Goal: Information Seeking & Learning: Learn about a topic

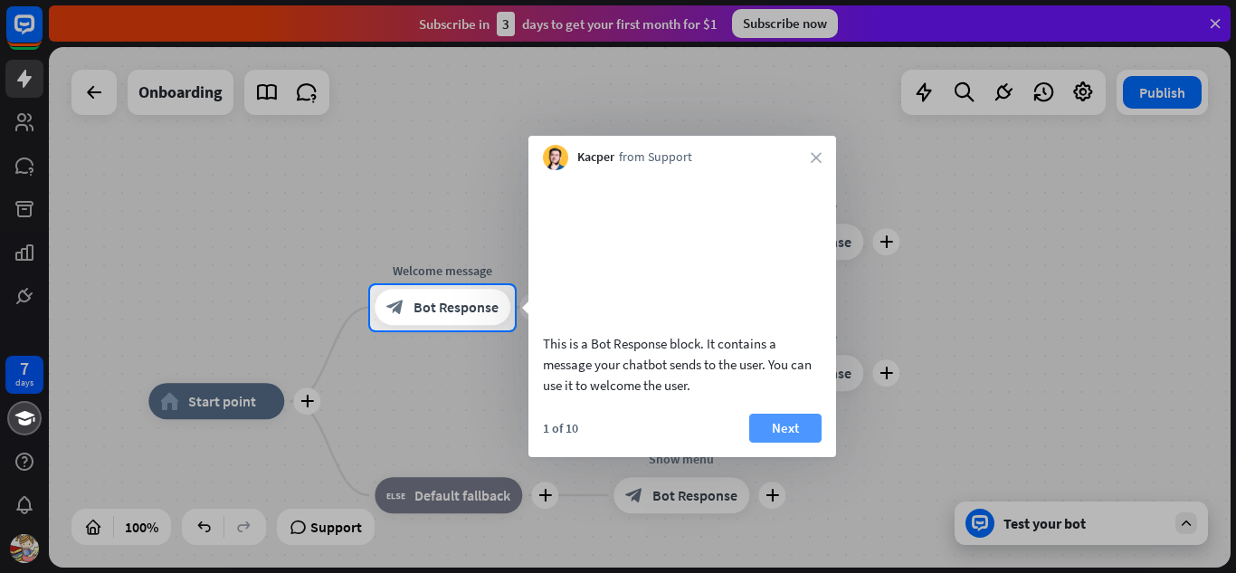
click at [782, 442] on button "Next" at bounding box center [785, 427] width 72 height 29
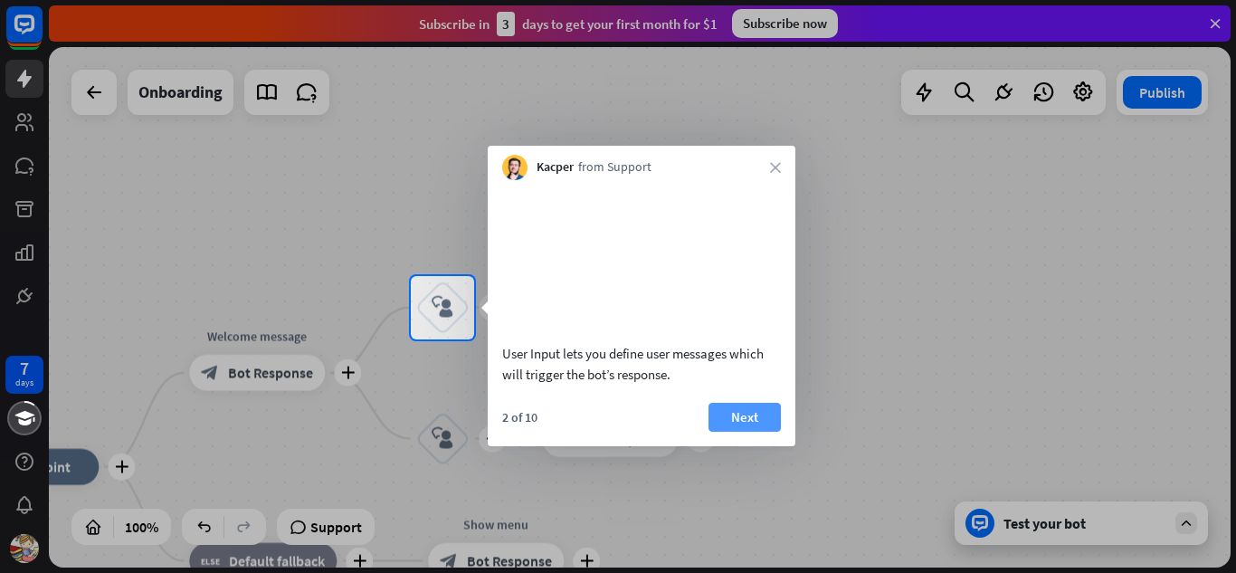
click at [747, 432] on button "Next" at bounding box center [744, 417] width 72 height 29
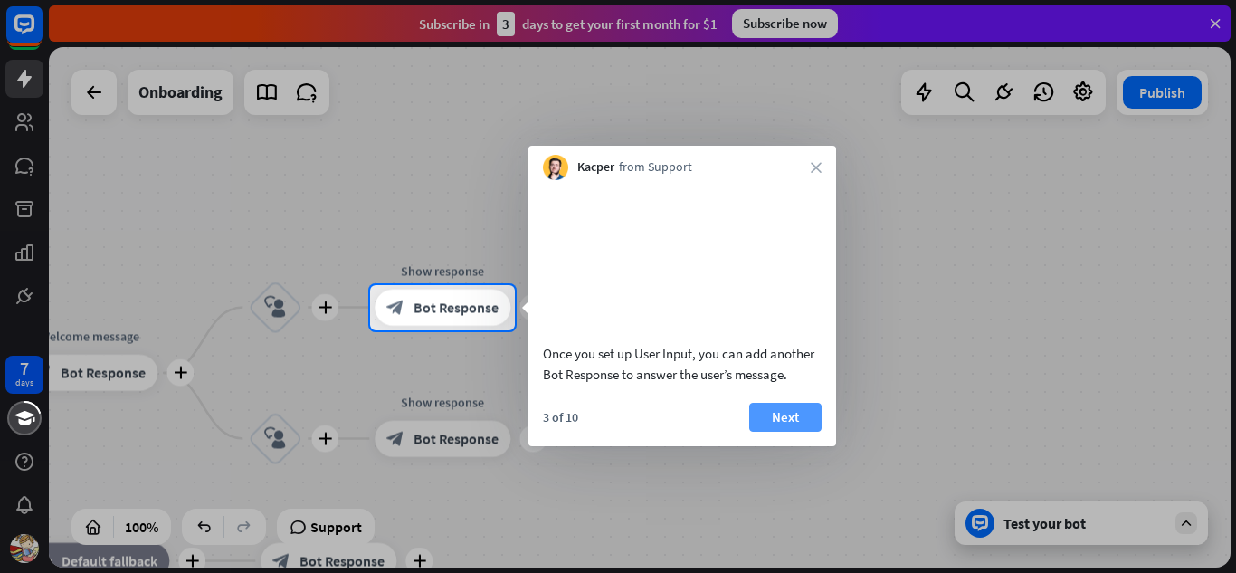
click at [780, 432] on button "Next" at bounding box center [785, 417] width 72 height 29
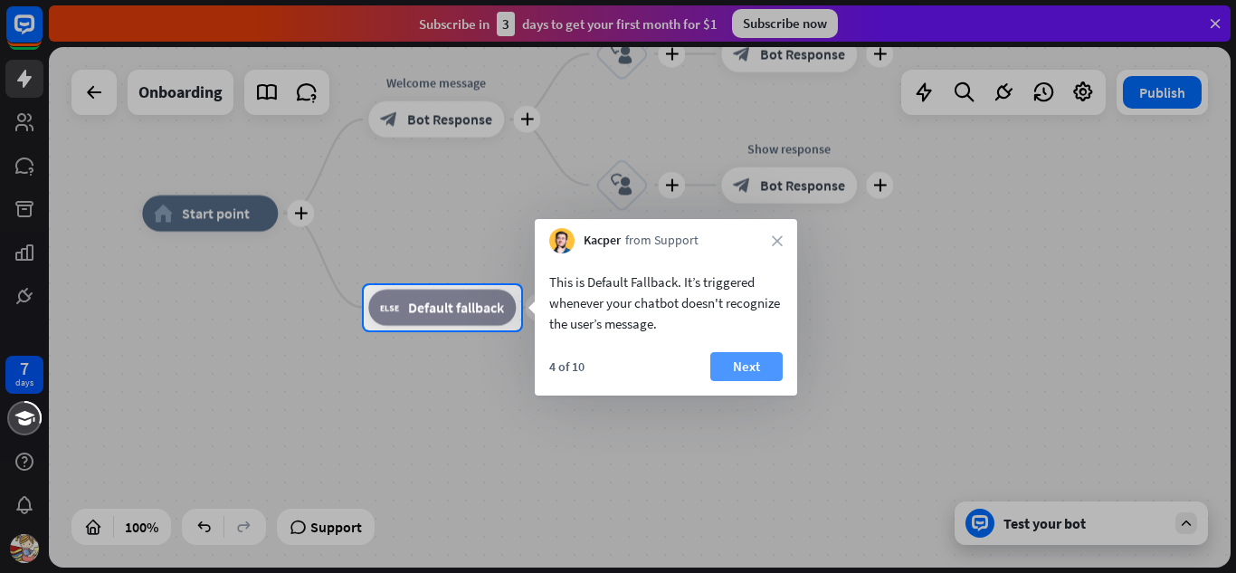
click at [745, 362] on button "Next" at bounding box center [746, 366] width 72 height 29
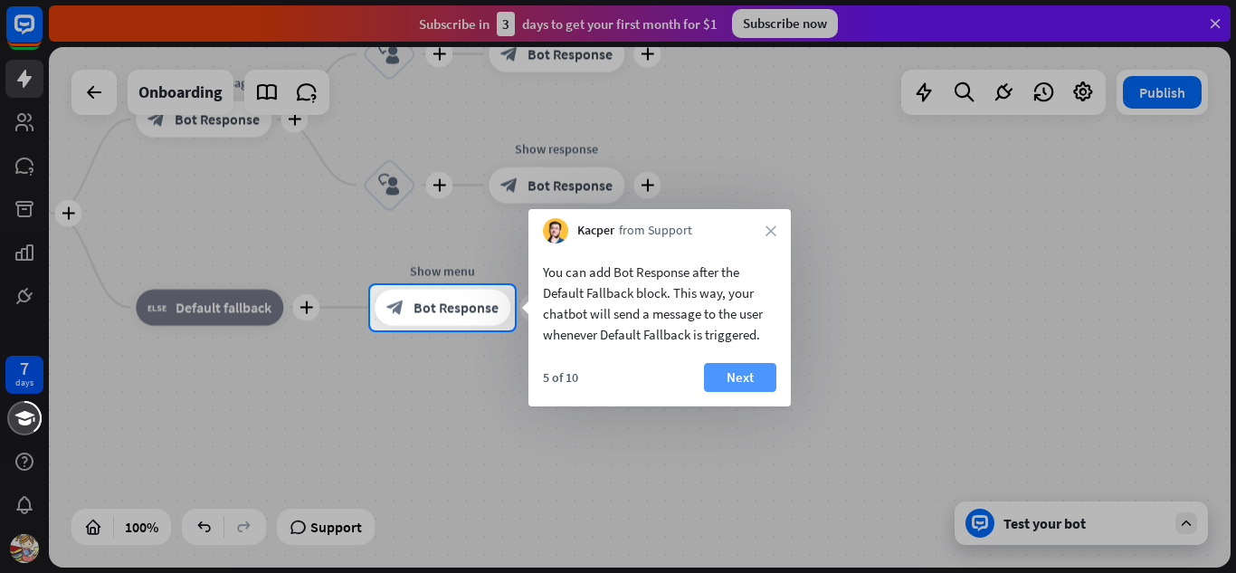
click at [747, 372] on button "Next" at bounding box center [740, 377] width 72 height 29
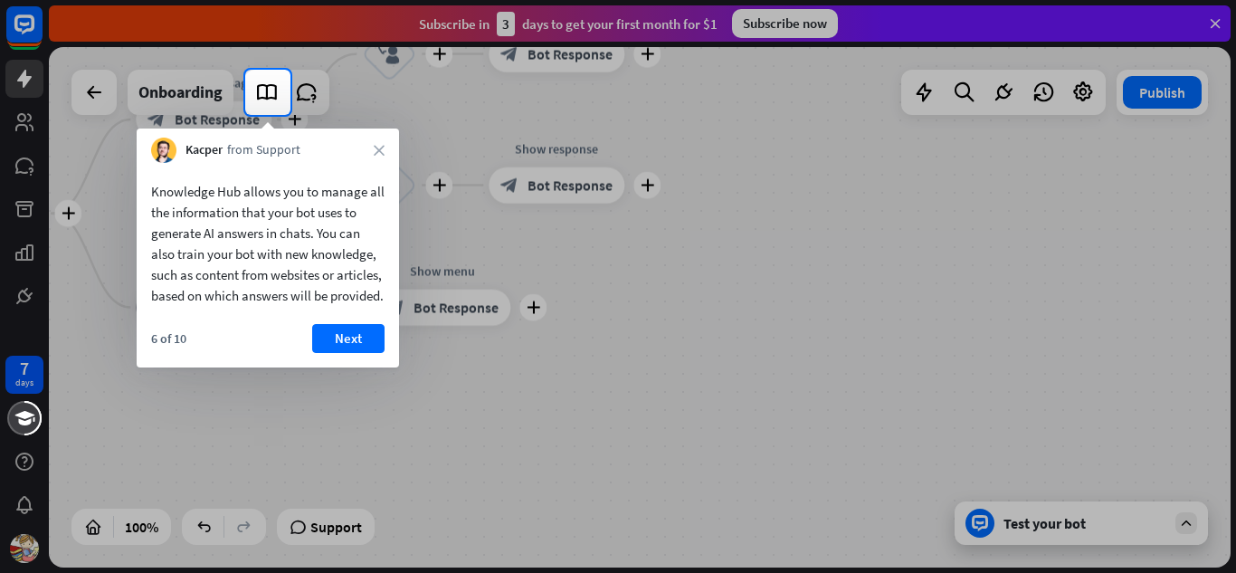
click at [387, 357] on div "6 of 10 Next" at bounding box center [268, 345] width 262 height 43
click at [345, 353] on button "Next" at bounding box center [348, 338] width 72 height 29
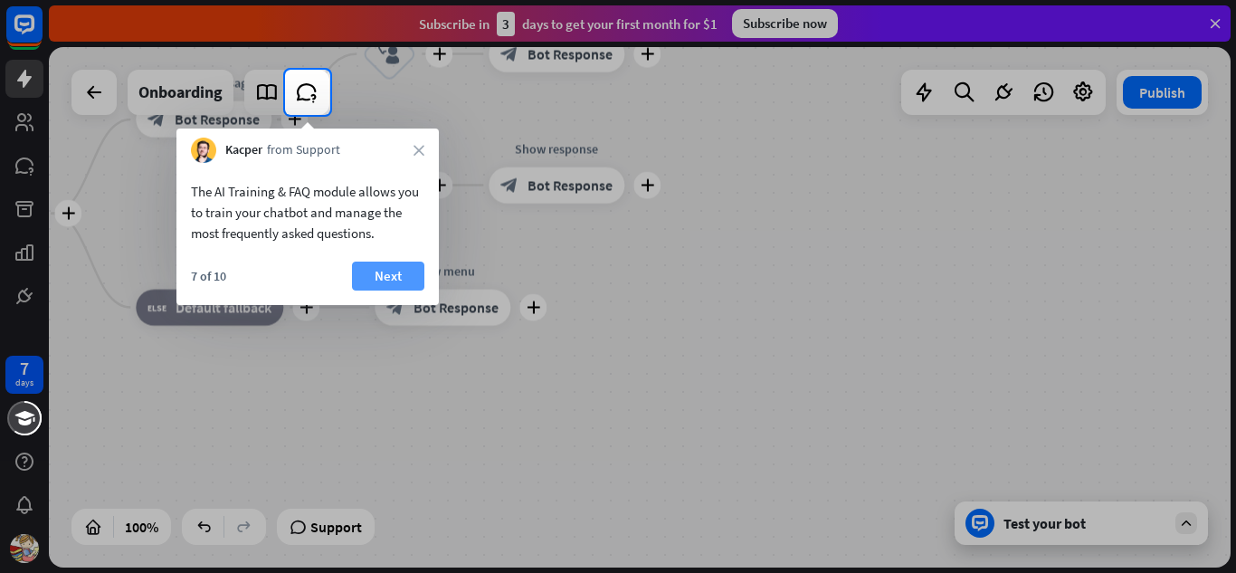
click at [384, 281] on button "Next" at bounding box center [388, 275] width 72 height 29
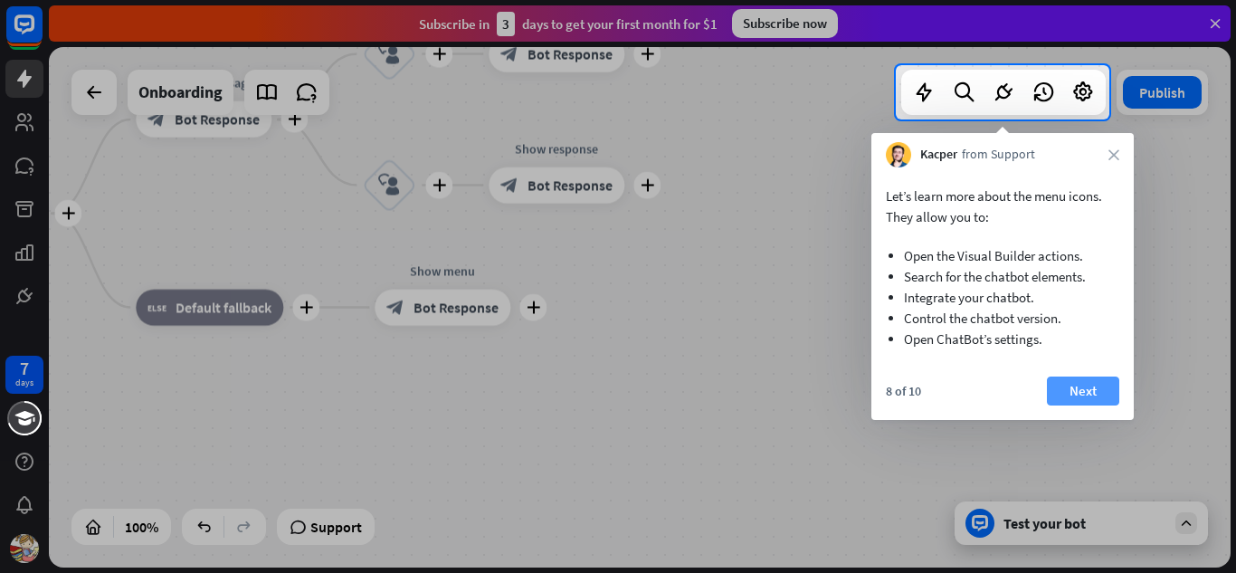
click at [1097, 396] on button "Next" at bounding box center [1083, 390] width 72 height 29
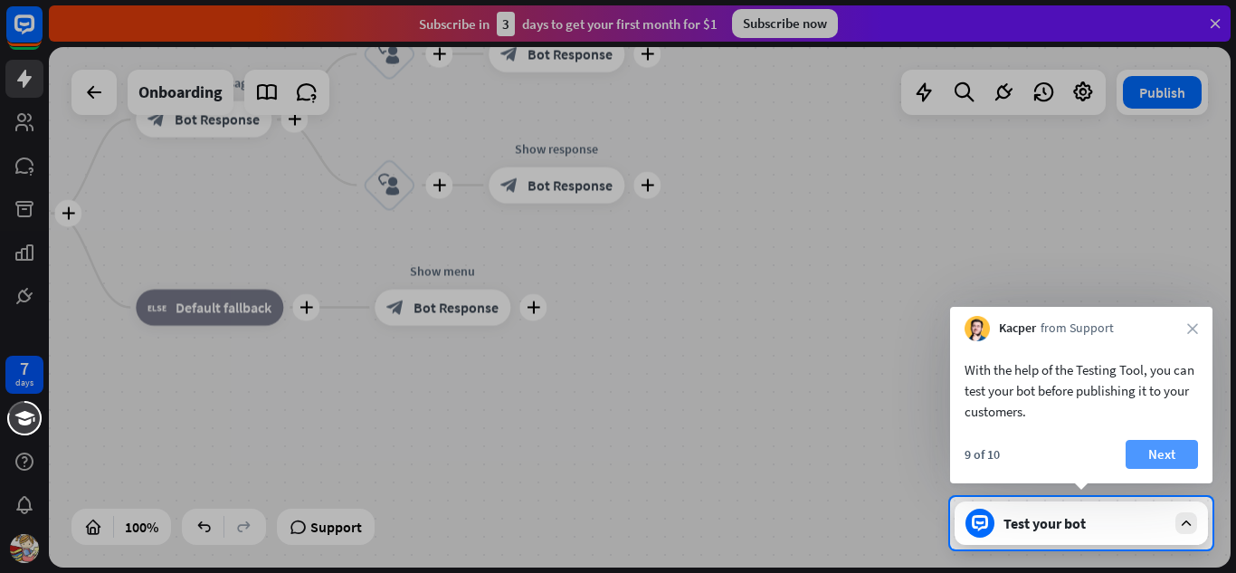
click at [1145, 454] on button "Next" at bounding box center [1161, 454] width 72 height 29
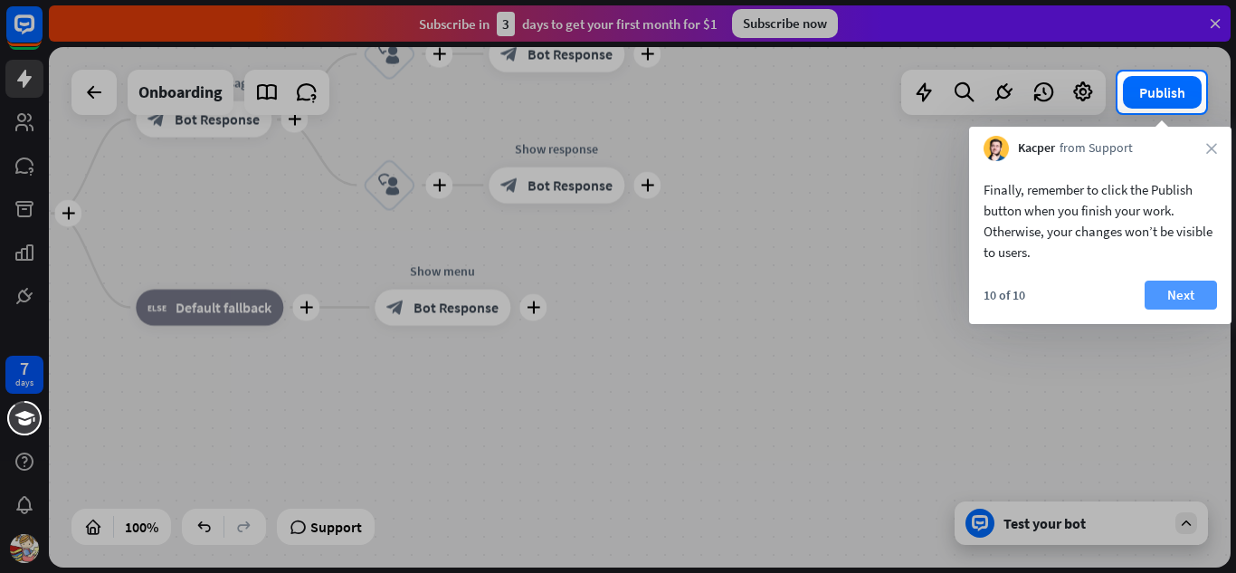
click at [1172, 295] on button "Next" at bounding box center [1180, 294] width 72 height 29
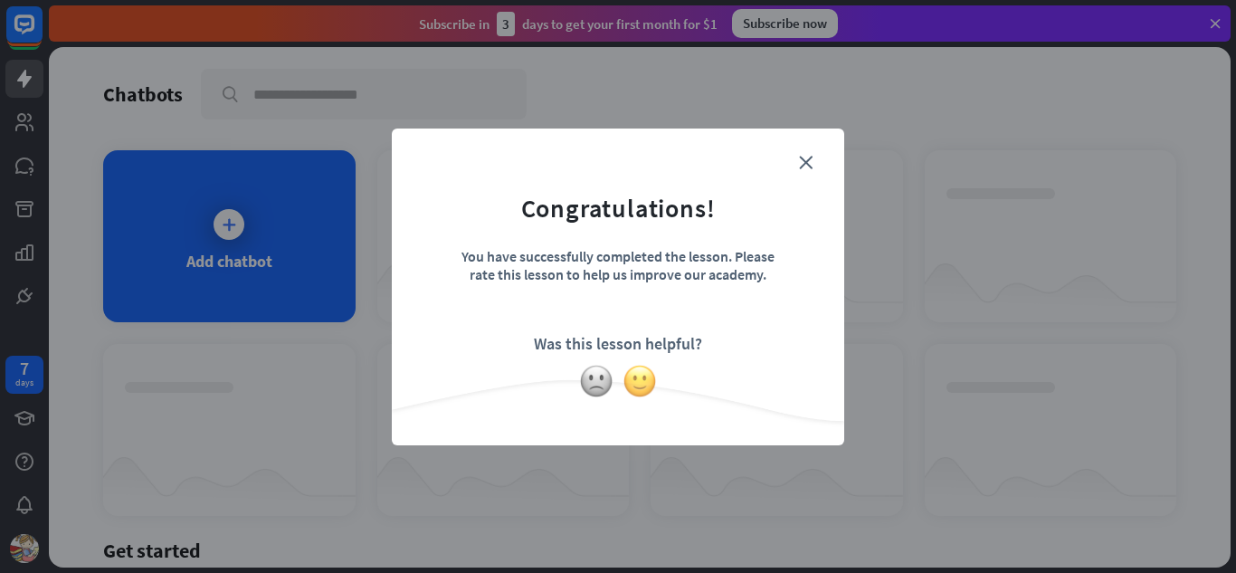
click at [650, 378] on img at bounding box center [639, 381] width 34 height 34
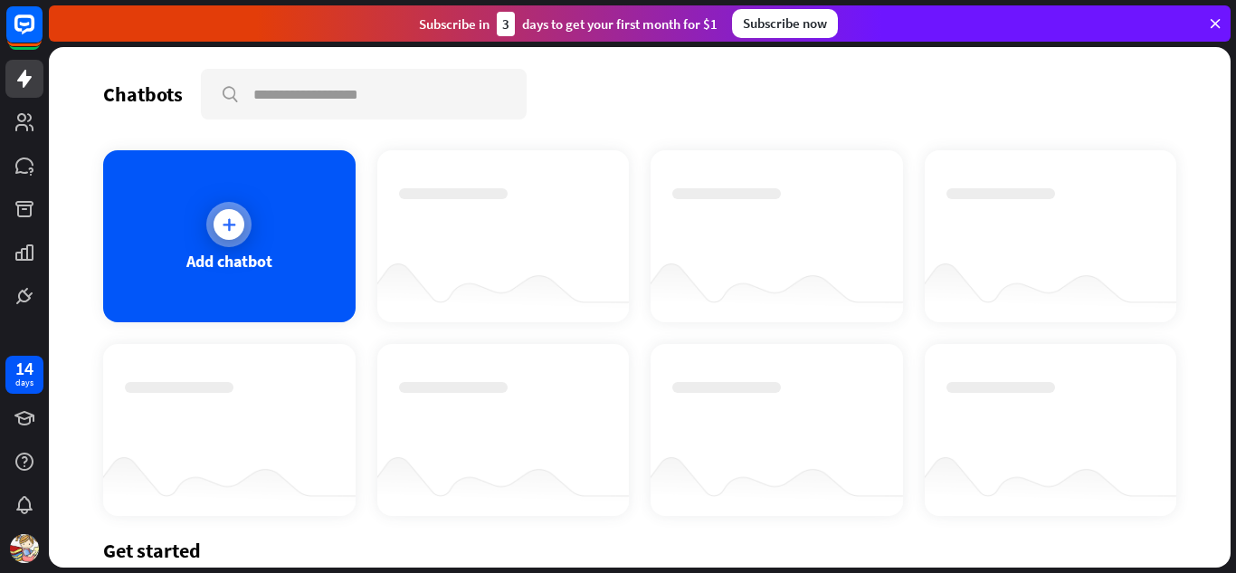
click at [232, 216] on icon at bounding box center [229, 224] width 18 height 18
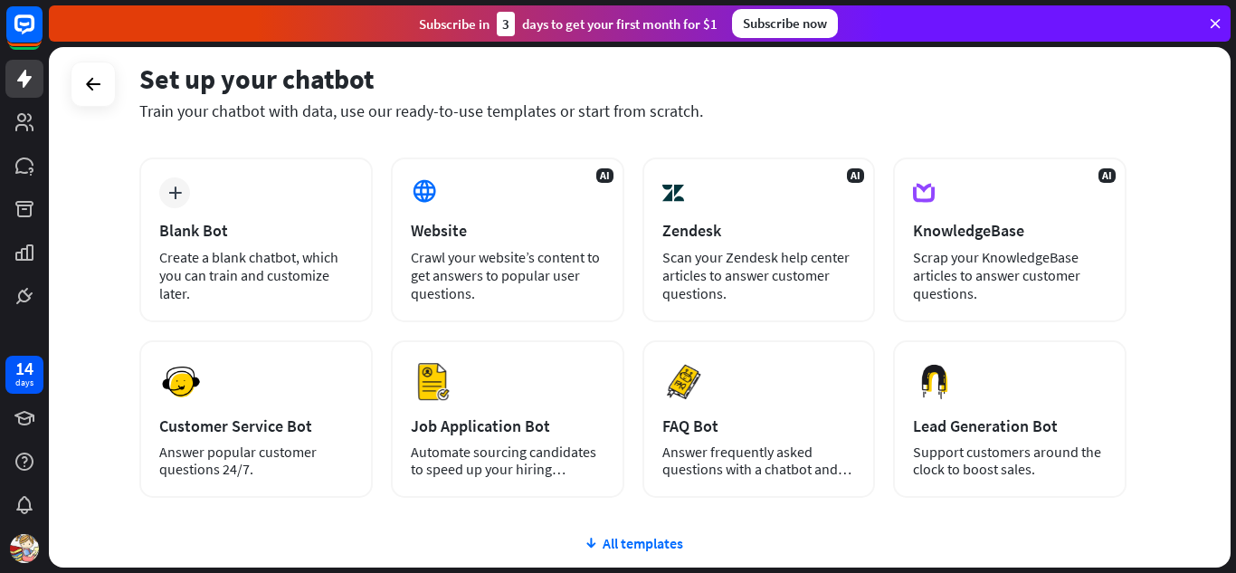
scroll to position [228, 0]
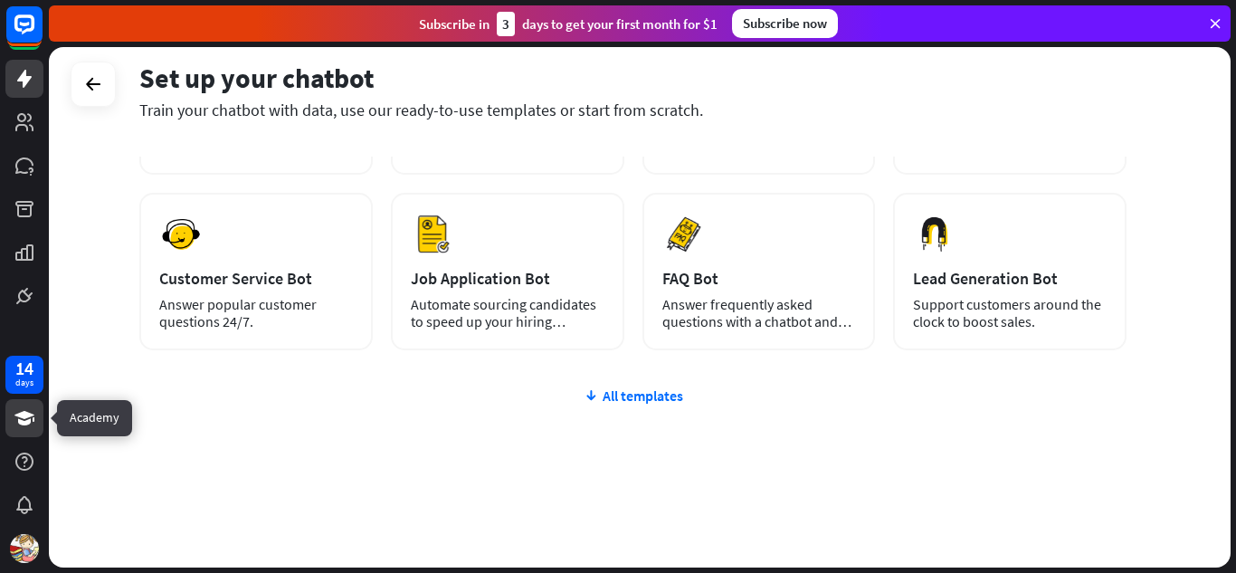
click at [26, 414] on icon at bounding box center [24, 418] width 20 height 14
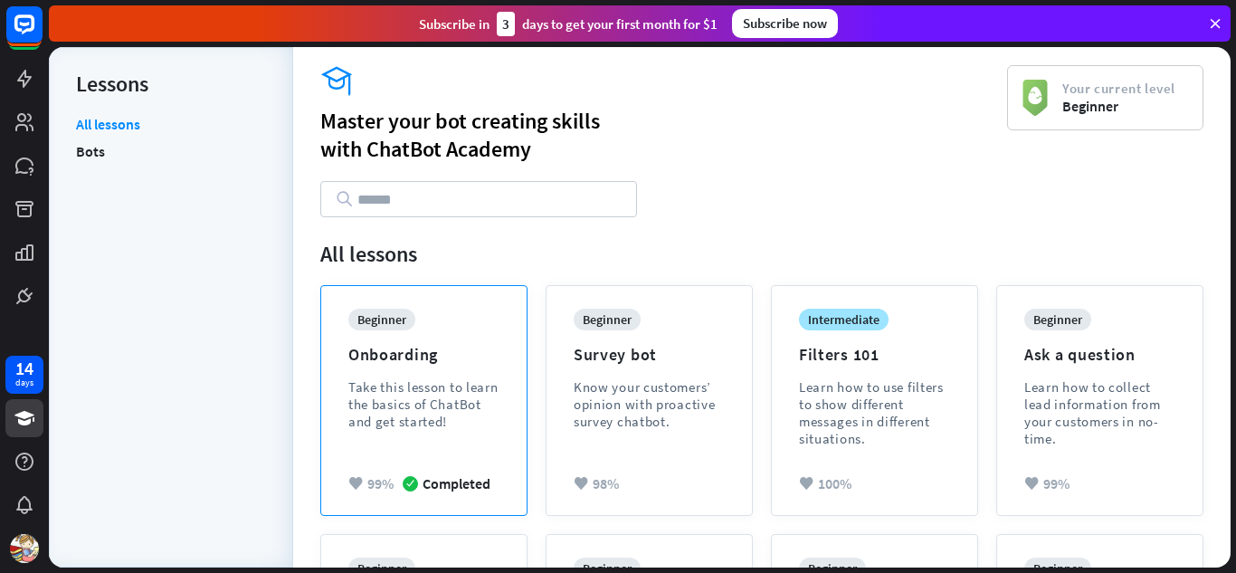
click at [383, 321] on div "beginner" at bounding box center [381, 319] width 67 height 22
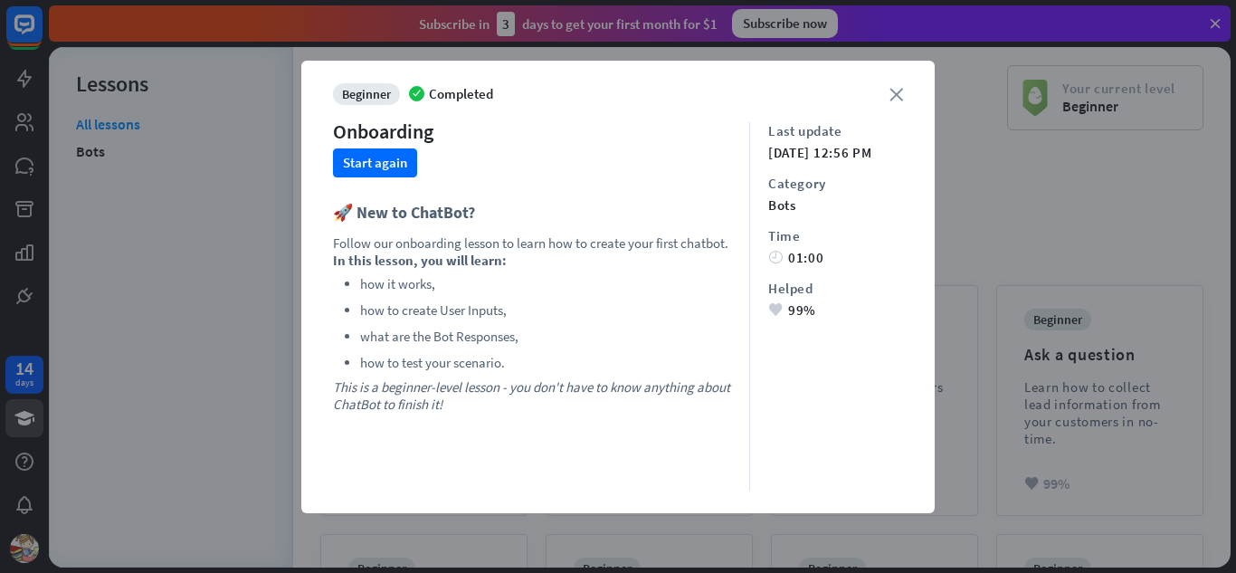
click at [898, 95] on icon "close" at bounding box center [896, 95] width 14 height 14
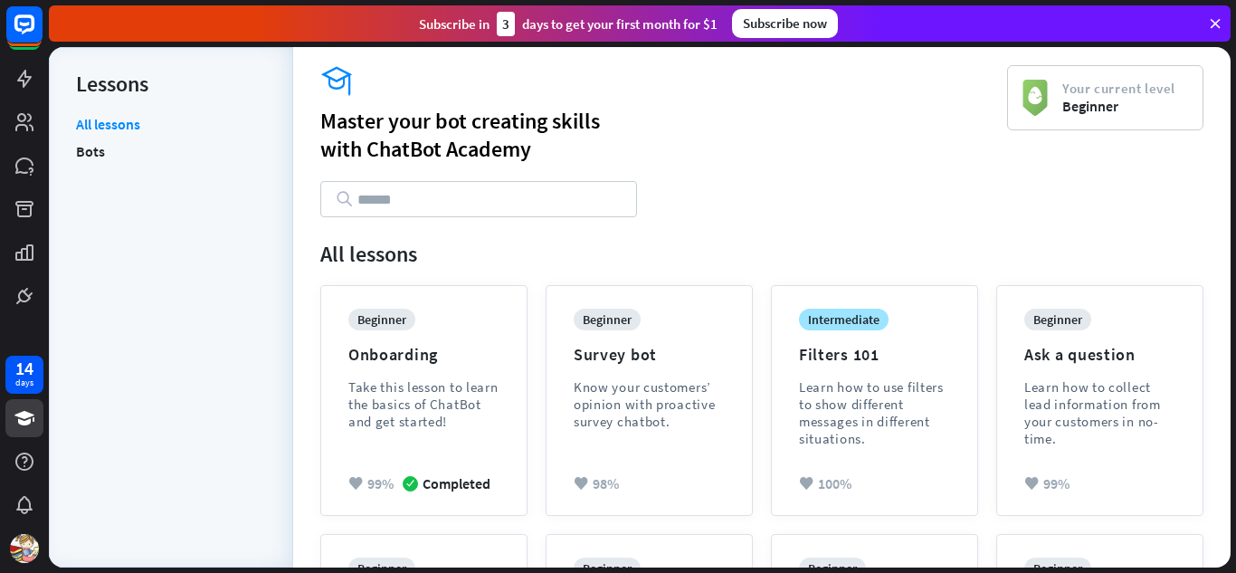
click at [1211, 397] on div "academy Master your bot creating skills with ChatBot Academy Your current level…" at bounding box center [761, 543] width 937 height 957
